Goal: Check status: Check status

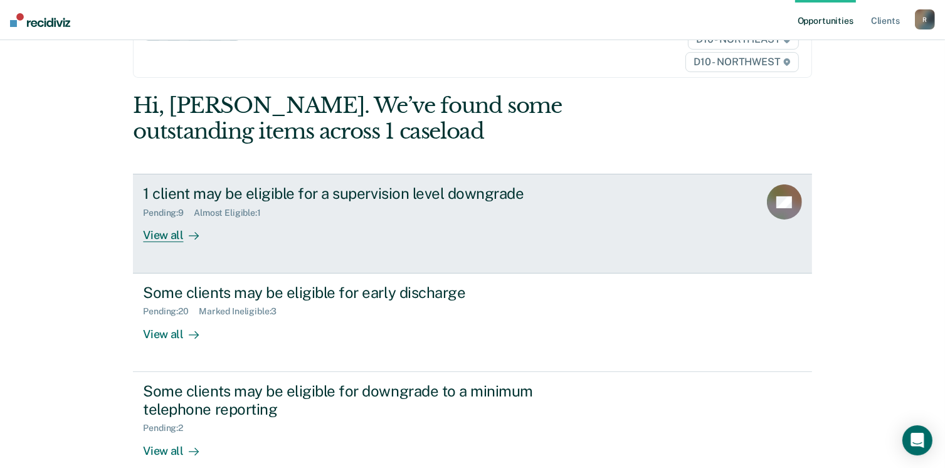
scroll to position [45, 0]
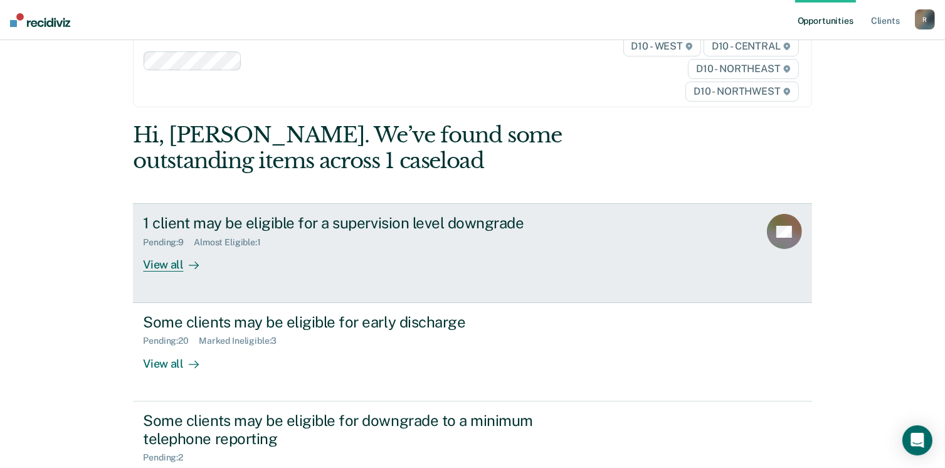
click at [228, 241] on div "Almost Eligible : 1" at bounding box center [232, 242] width 77 height 11
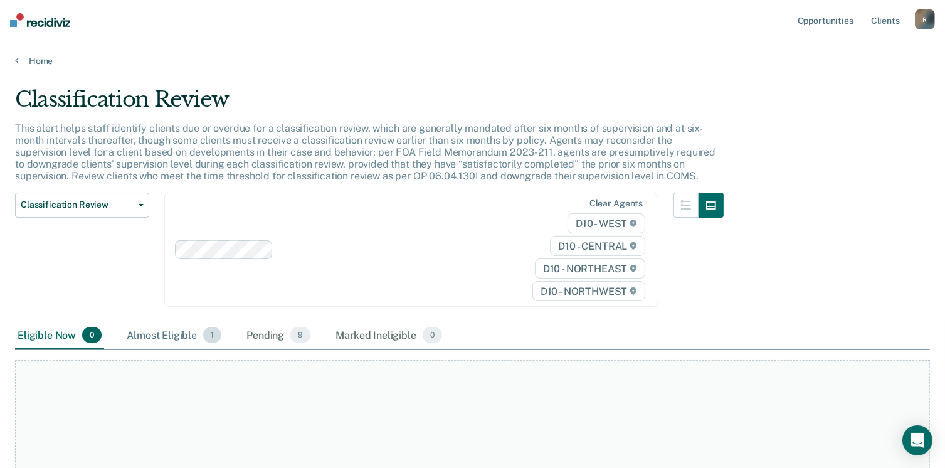
click at [171, 332] on div "Almost Eligible 1" at bounding box center [174, 336] width 100 height 28
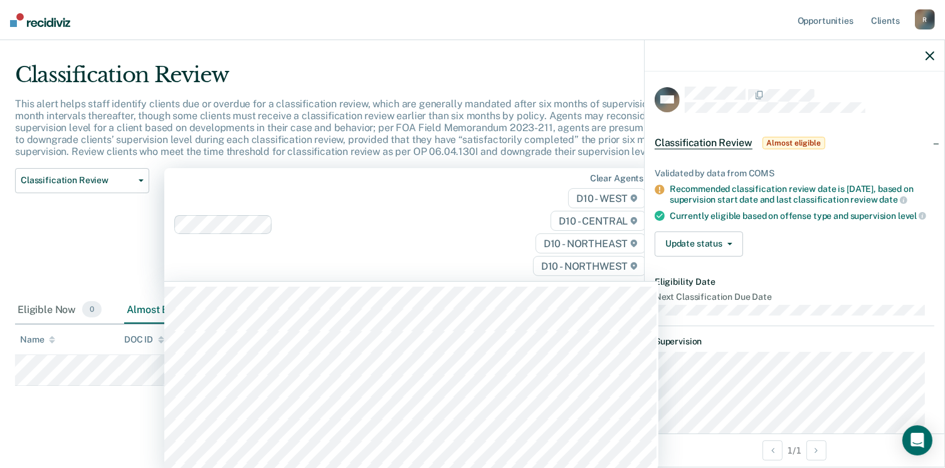
click at [421, 236] on div "Clear agents D10 - WEST D10 - CENTRAL D10 - NORTHEAST D10 - NORTHWEST" at bounding box center [411, 224] width 494 height 113
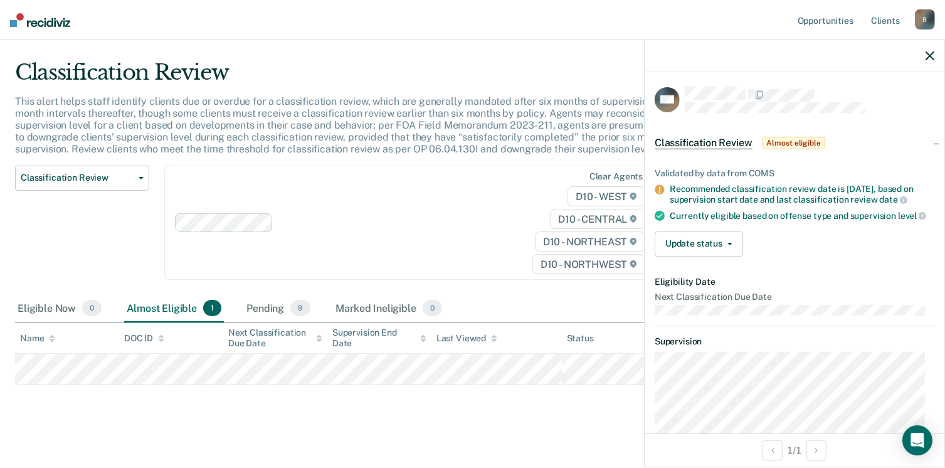
click at [544, 55] on main "Classification Review This alert helps staff identify clients due or overdue fo…" at bounding box center [472, 254] width 945 height 431
click at [923, 56] on div at bounding box center [794, 55] width 300 height 31
click at [929, 51] on icon "button" at bounding box center [929, 55] width 9 height 9
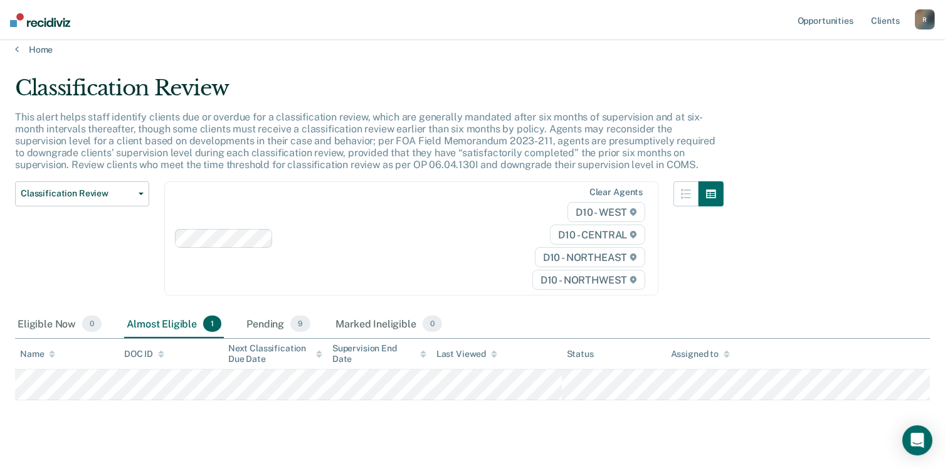
scroll to position [0, 0]
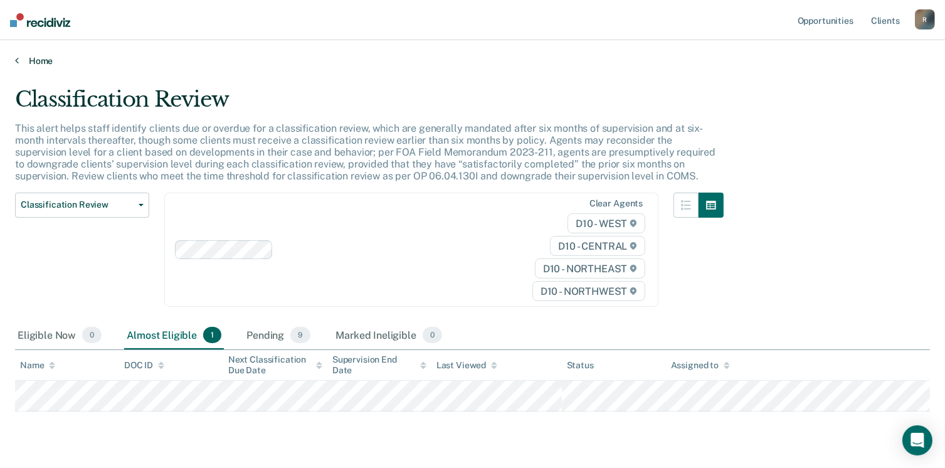
click at [39, 56] on link "Home" at bounding box center [472, 60] width 915 height 11
